Goal: Information Seeking & Learning: Learn about a topic

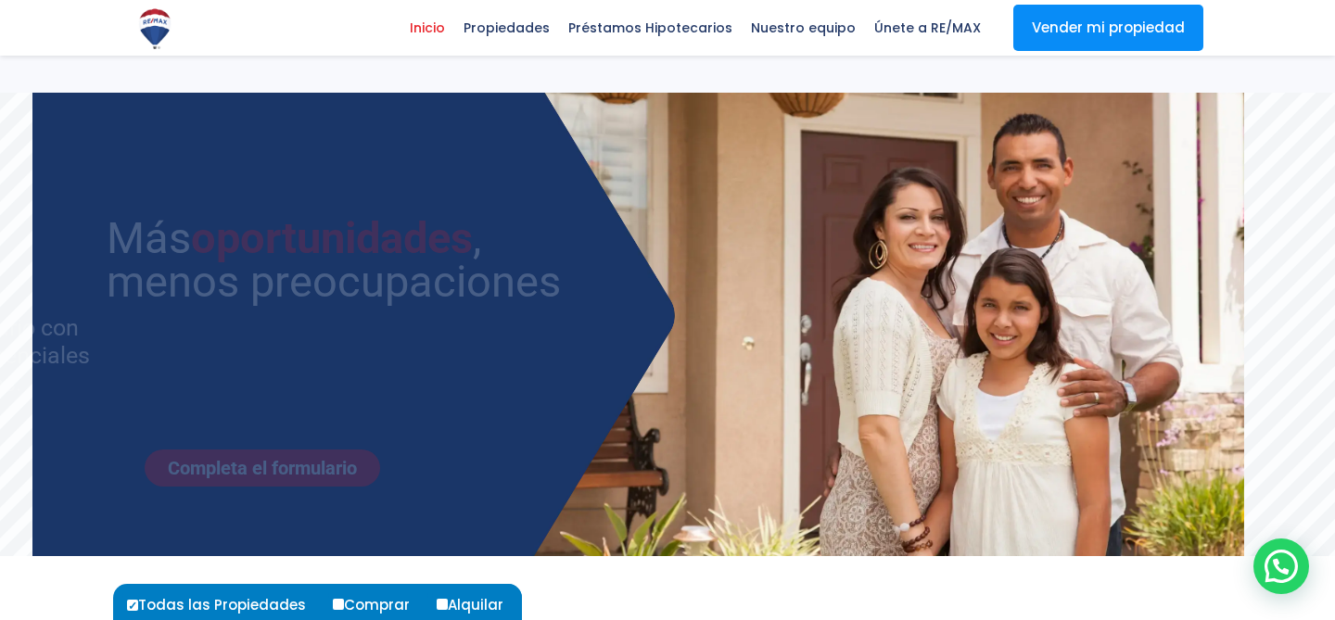
select select
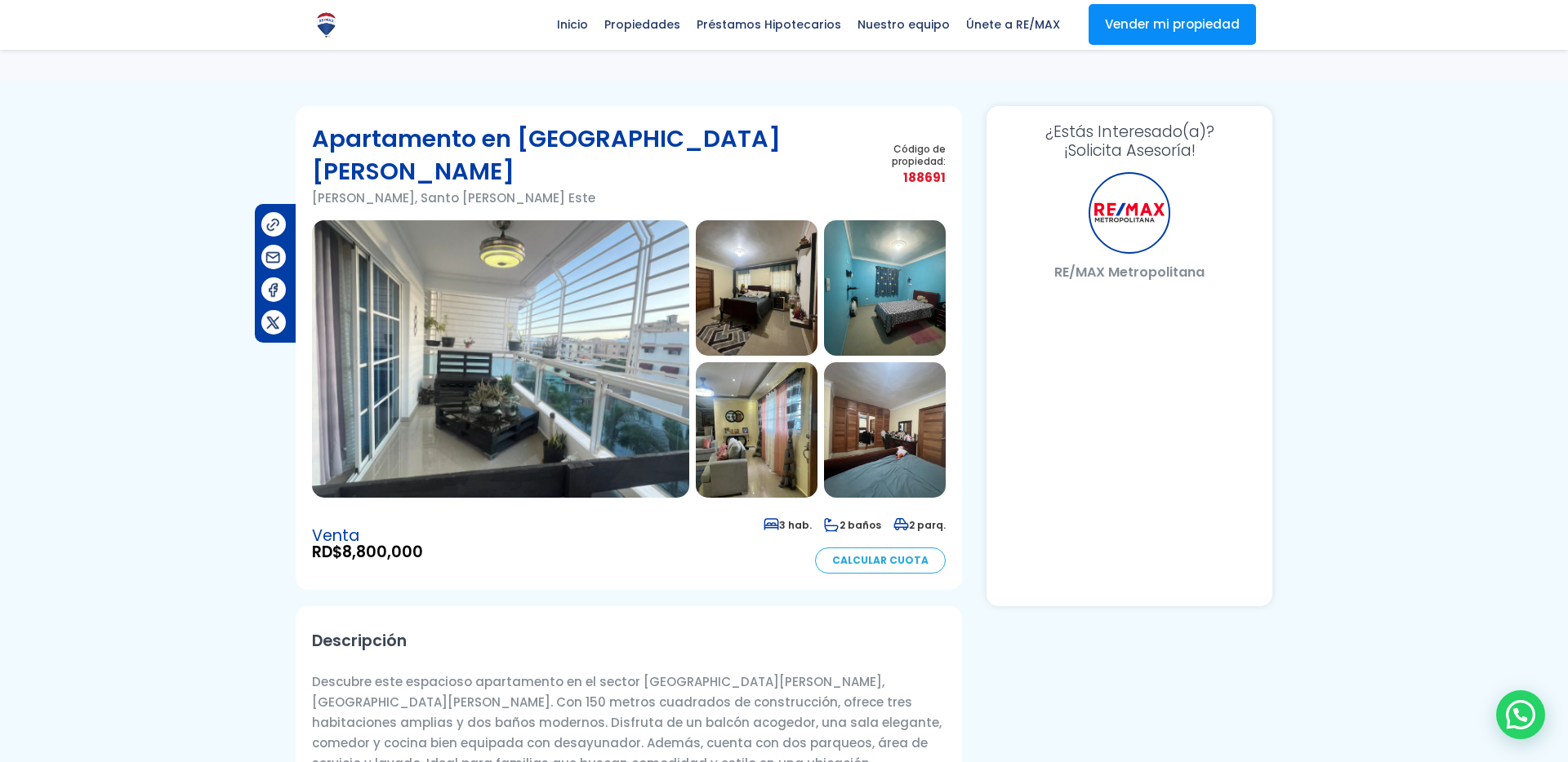
scroll to position [1104, 0]
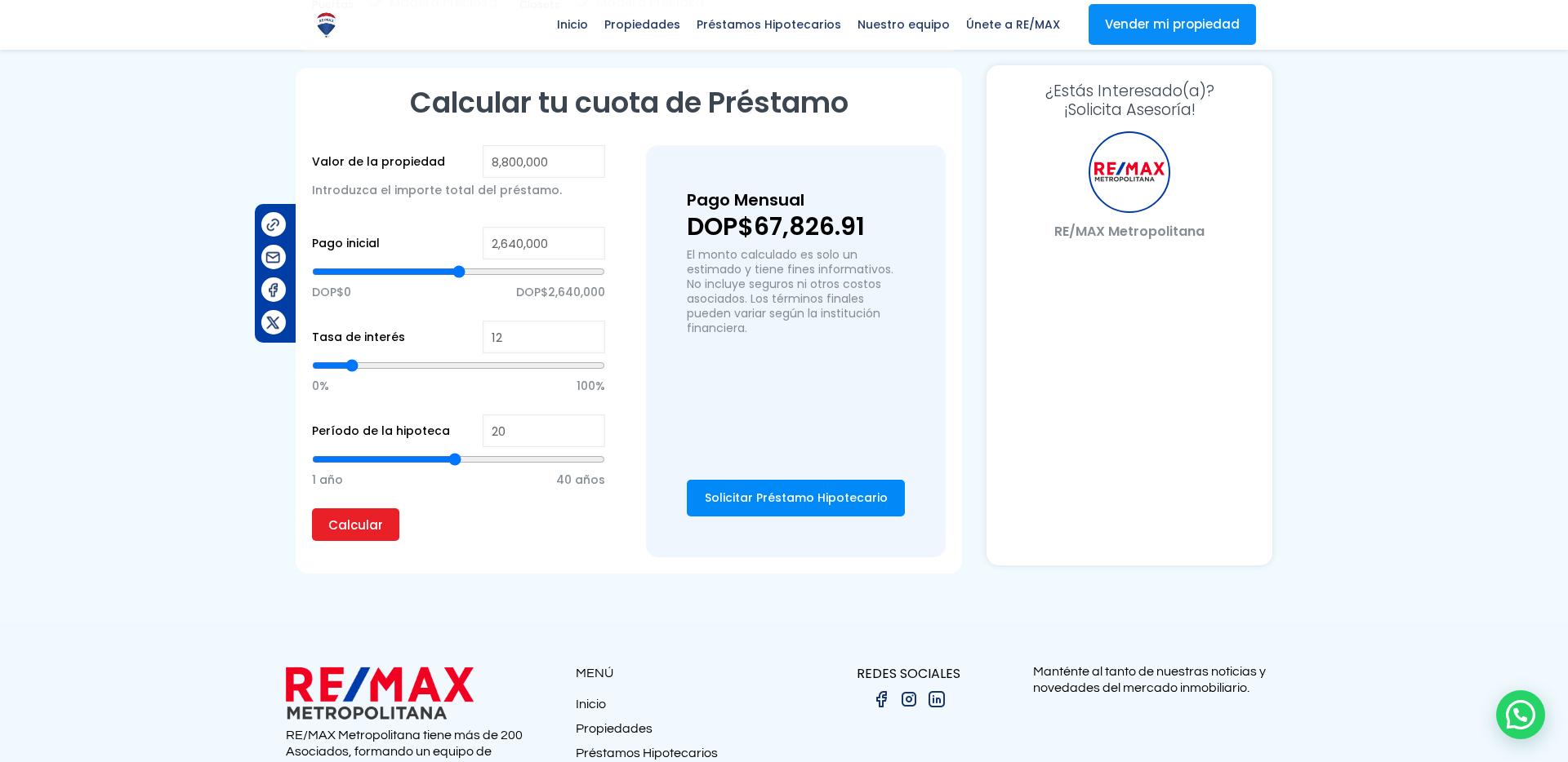
select select "DO"
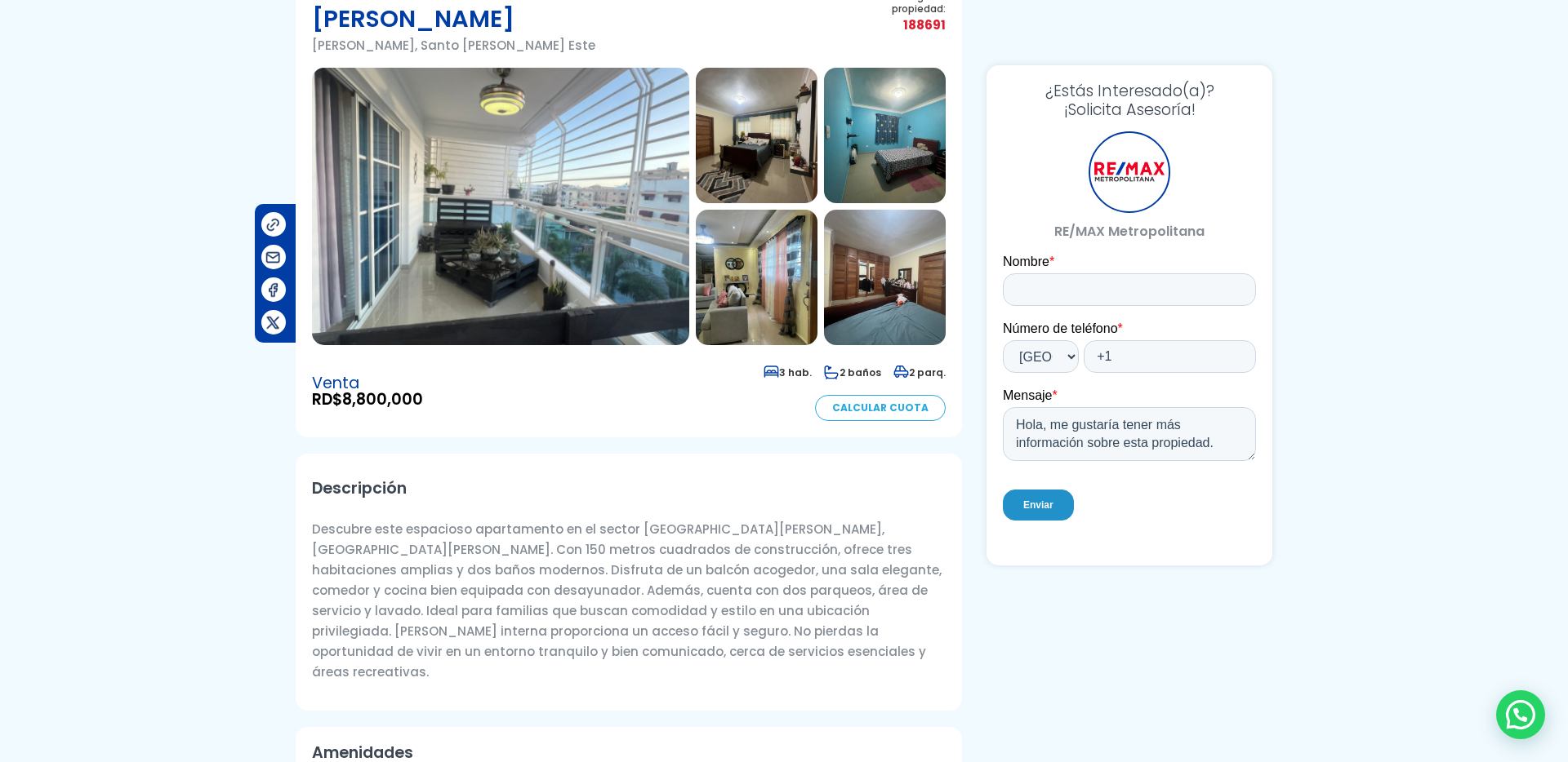
scroll to position [0, 0]
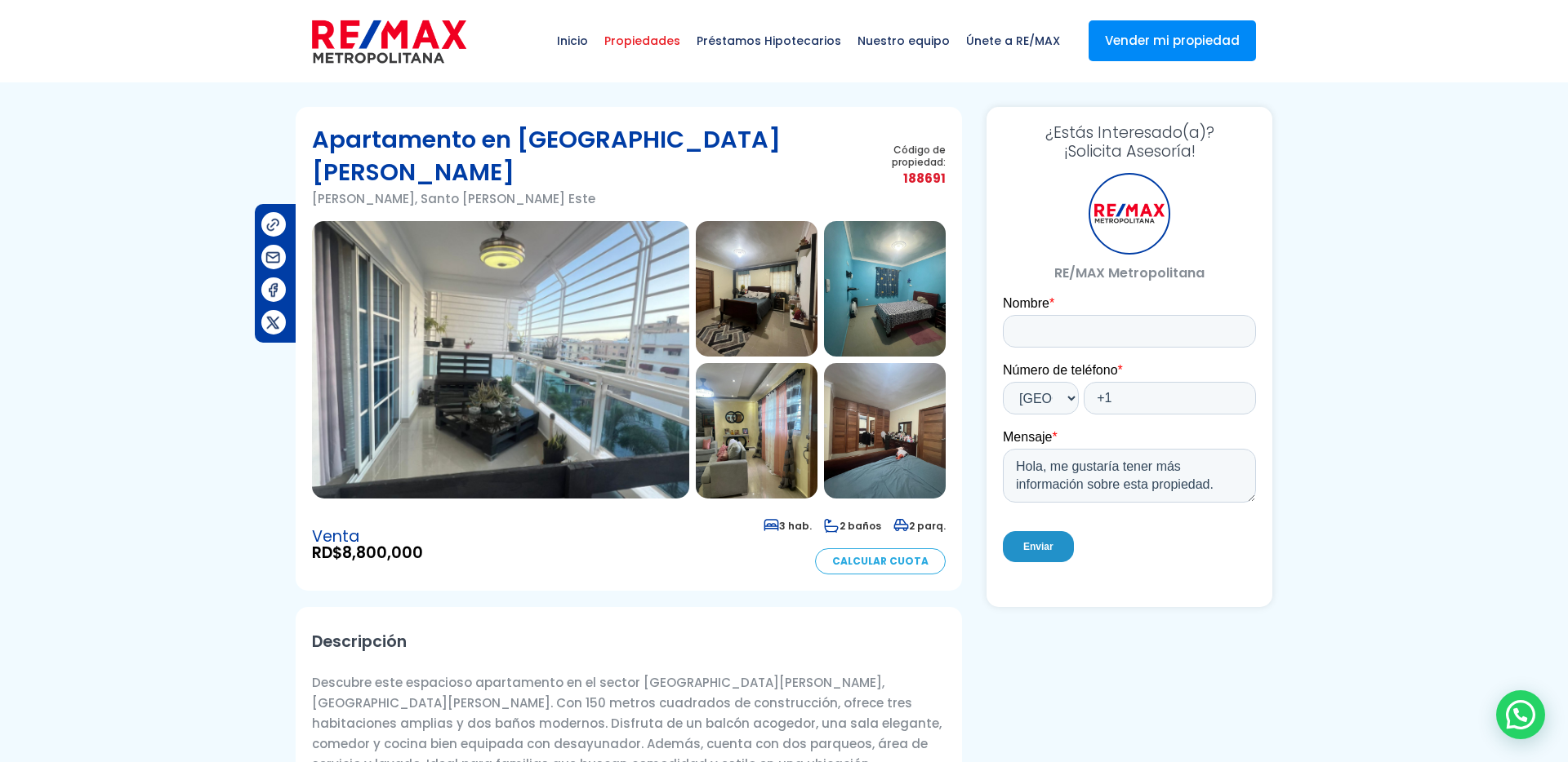
click at [672, 46] on span "Propiedades" at bounding box center [642, 41] width 92 height 49
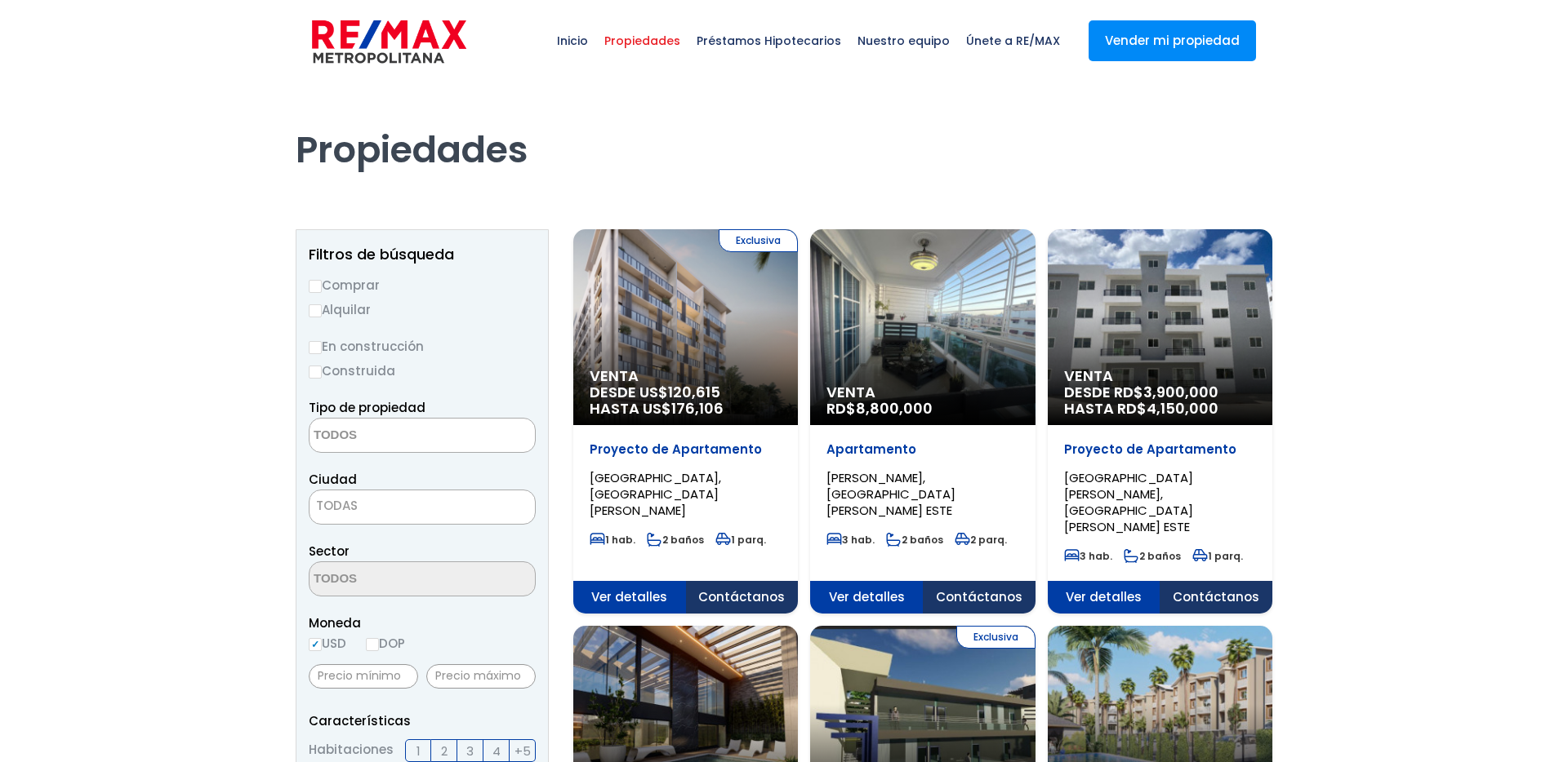
select select
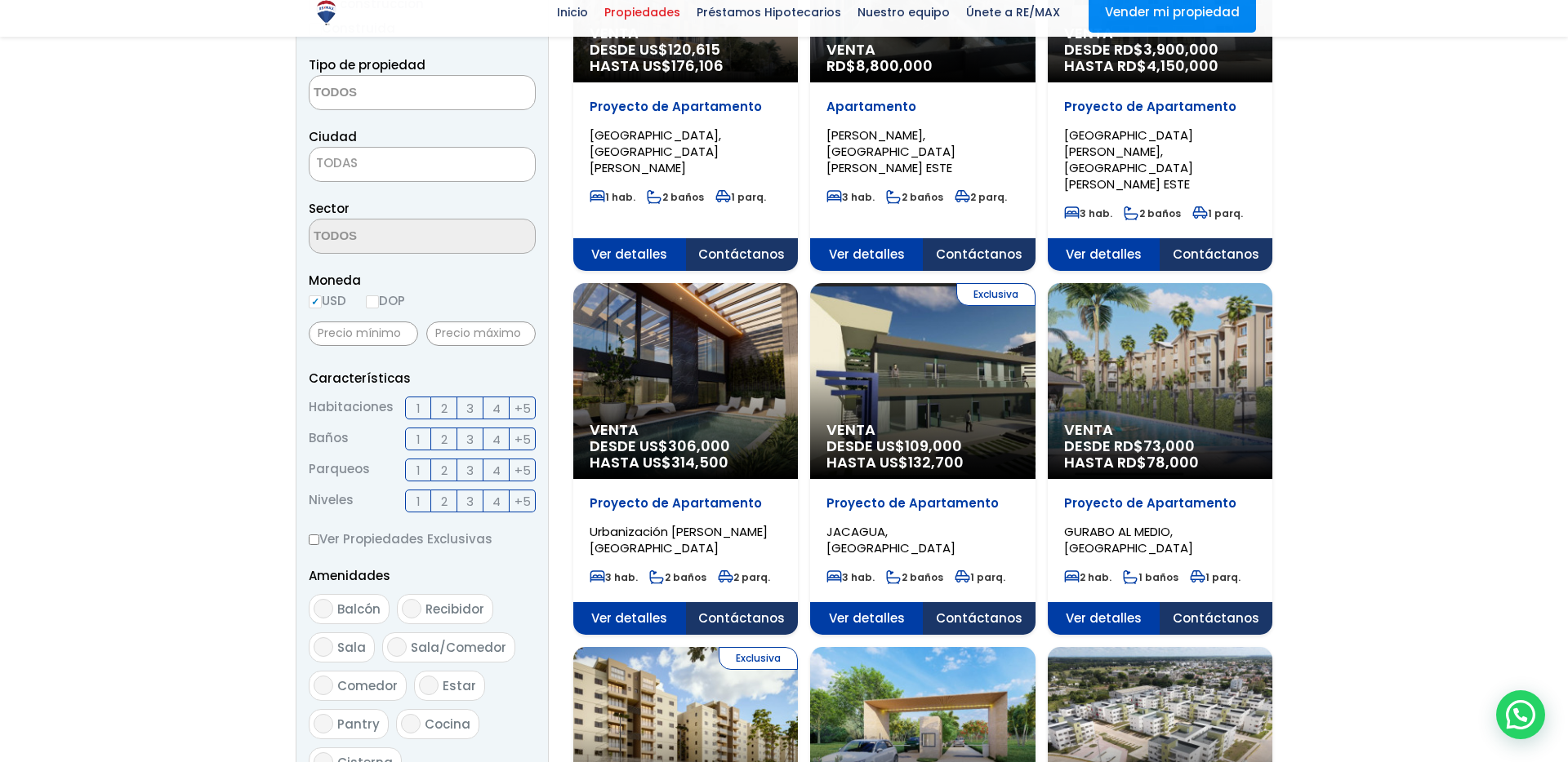
scroll to position [568, 0]
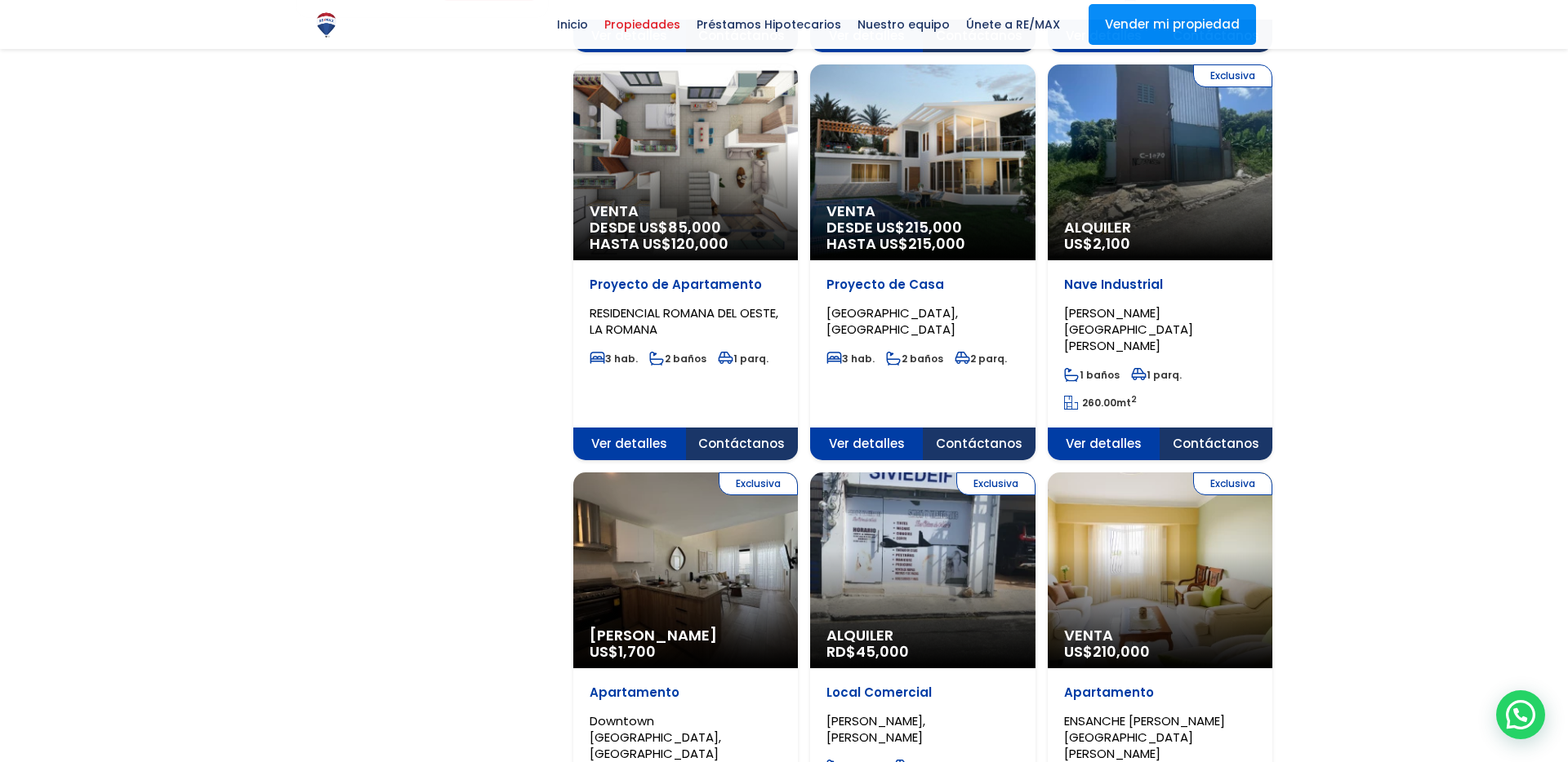
scroll to position [1422, 0]
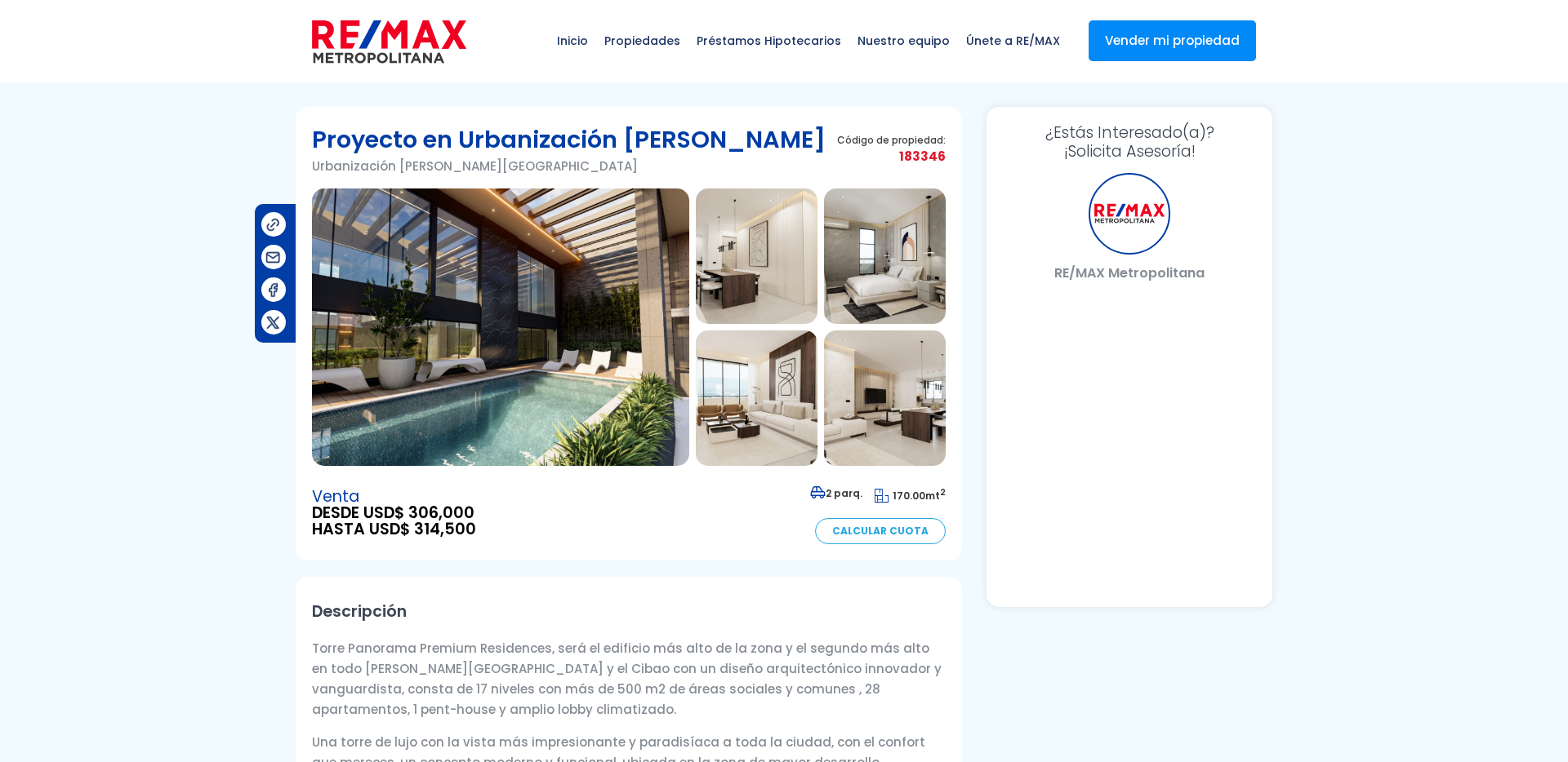
select select "DO"
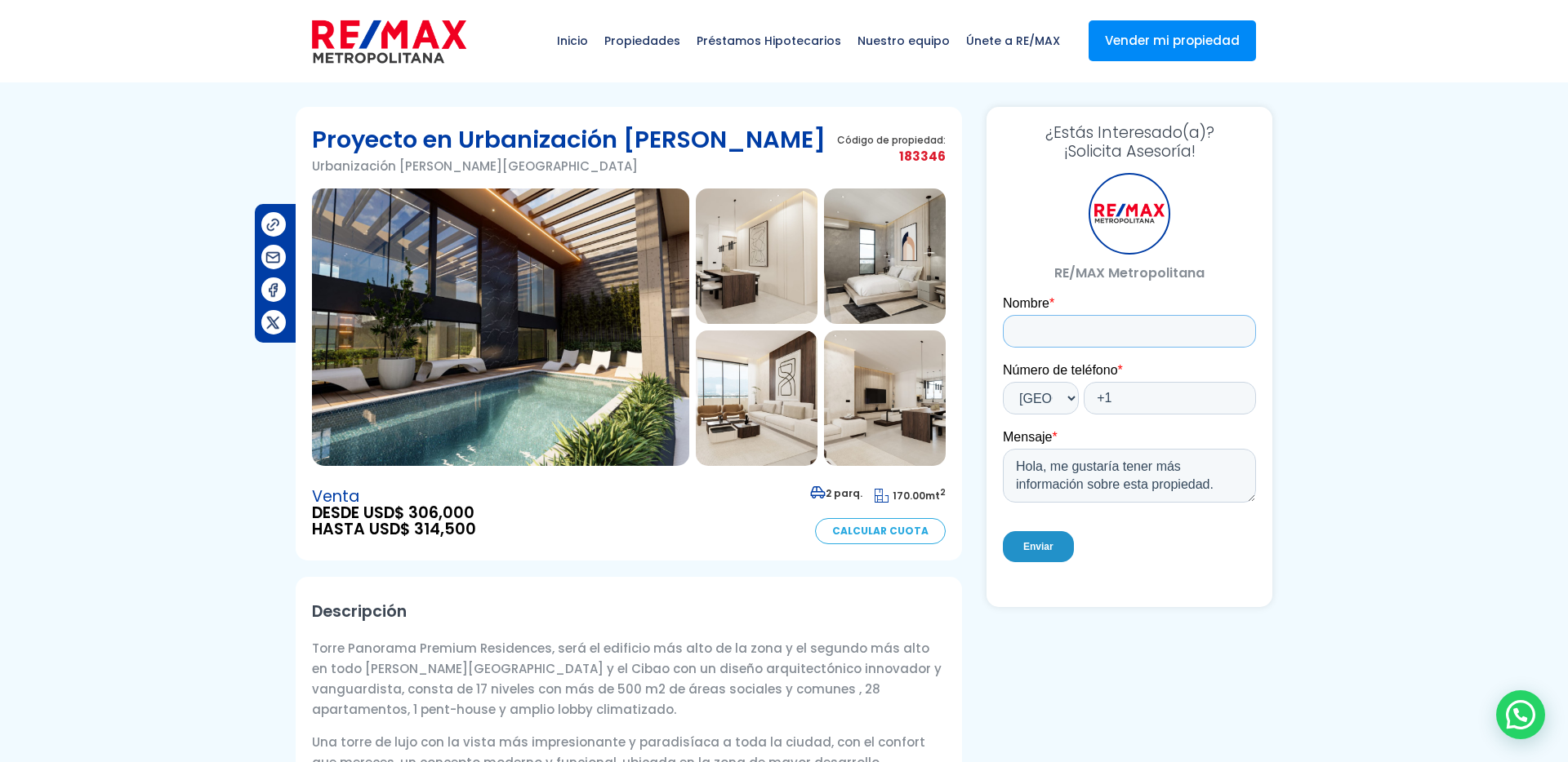
click at [1082, 347] on input "Nombre *" at bounding box center [1129, 331] width 253 height 33
click at [1041, 381] on div "Número de teléfono * * Afghanistan (‫افغانستان‬‎) Albania (Shqipëri) Algeria (‫…" at bounding box center [1129, 388] width 253 height 52
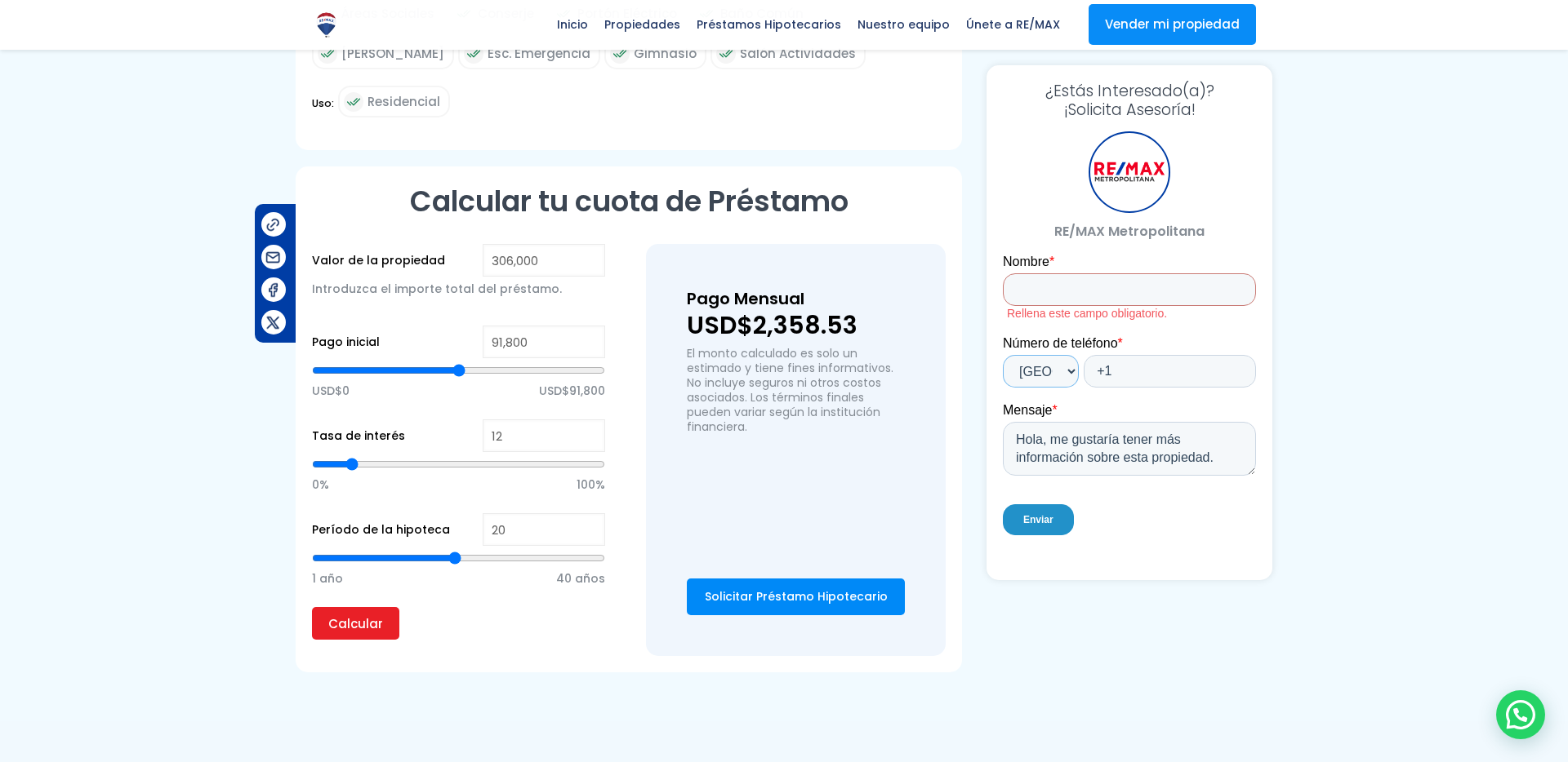
scroll to position [1037, 0]
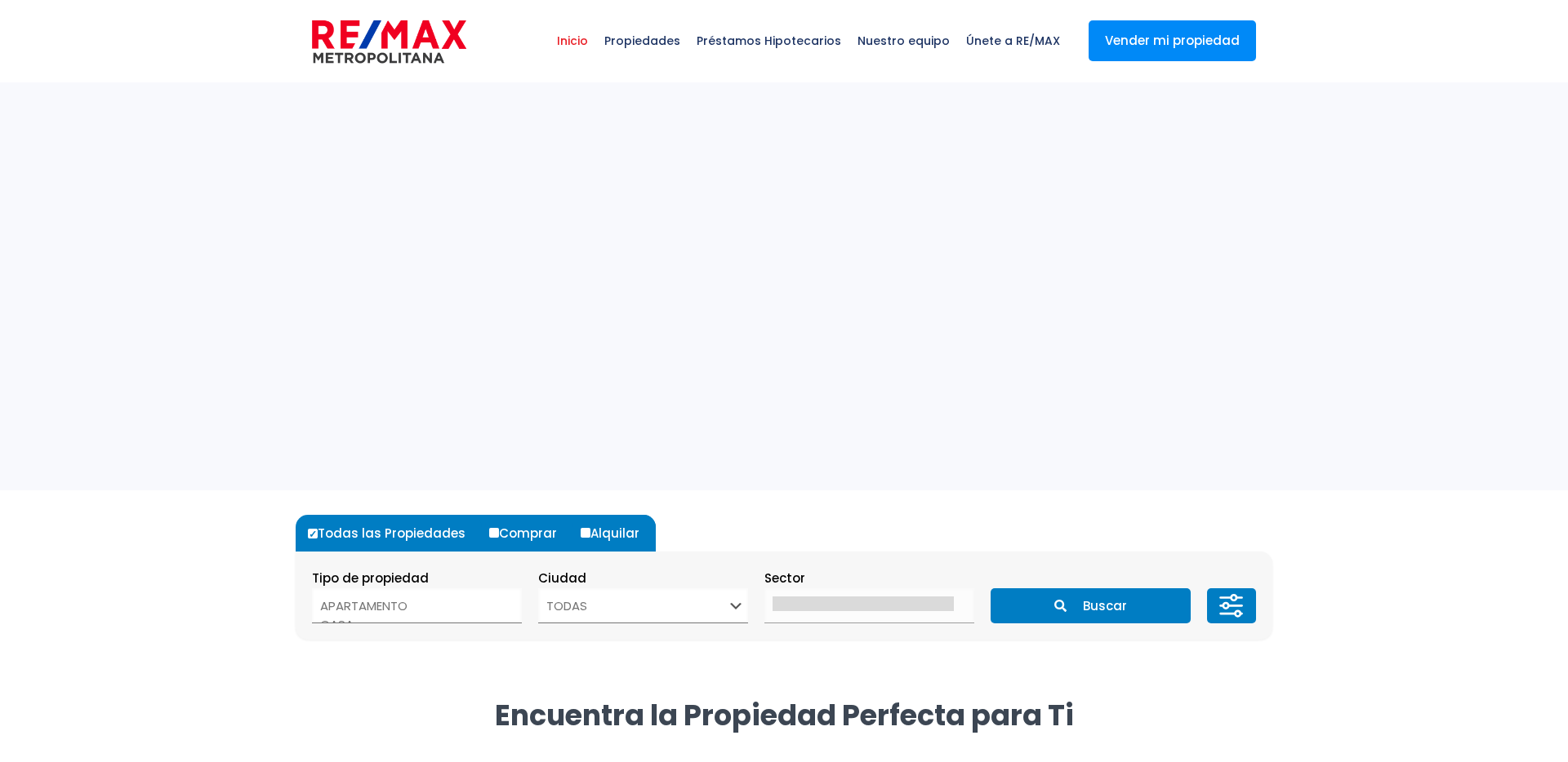
select select
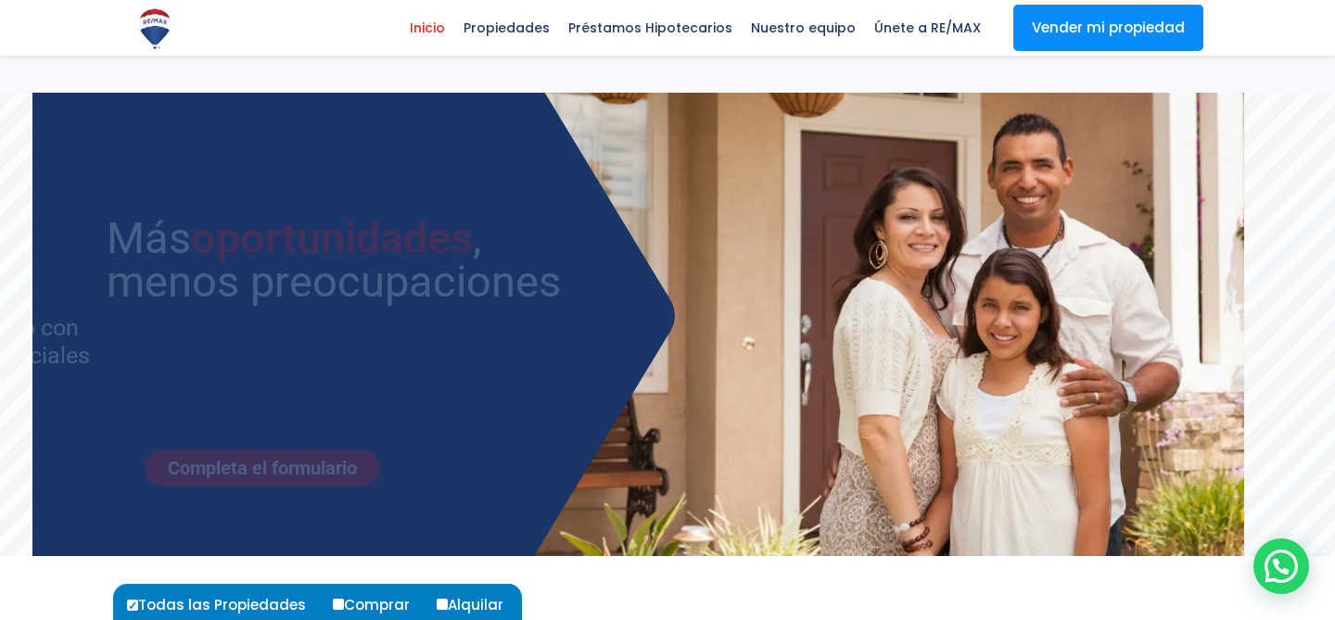
select select
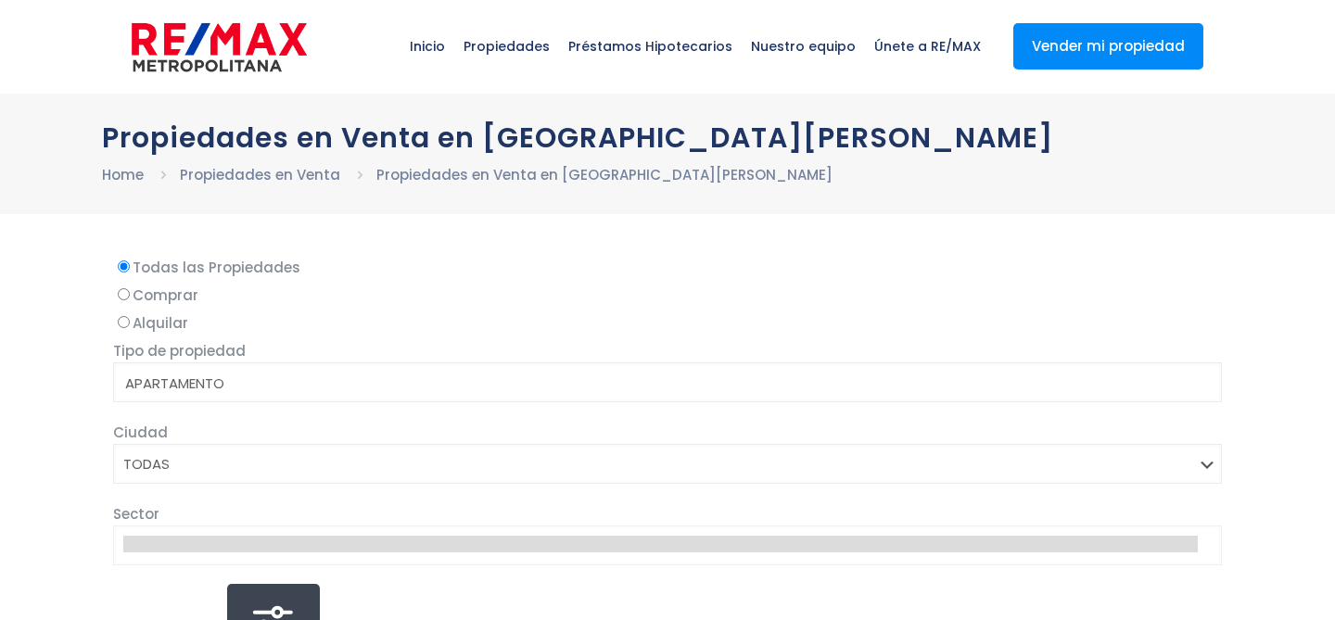
select select
